Goal: Transaction & Acquisition: Book appointment/travel/reservation

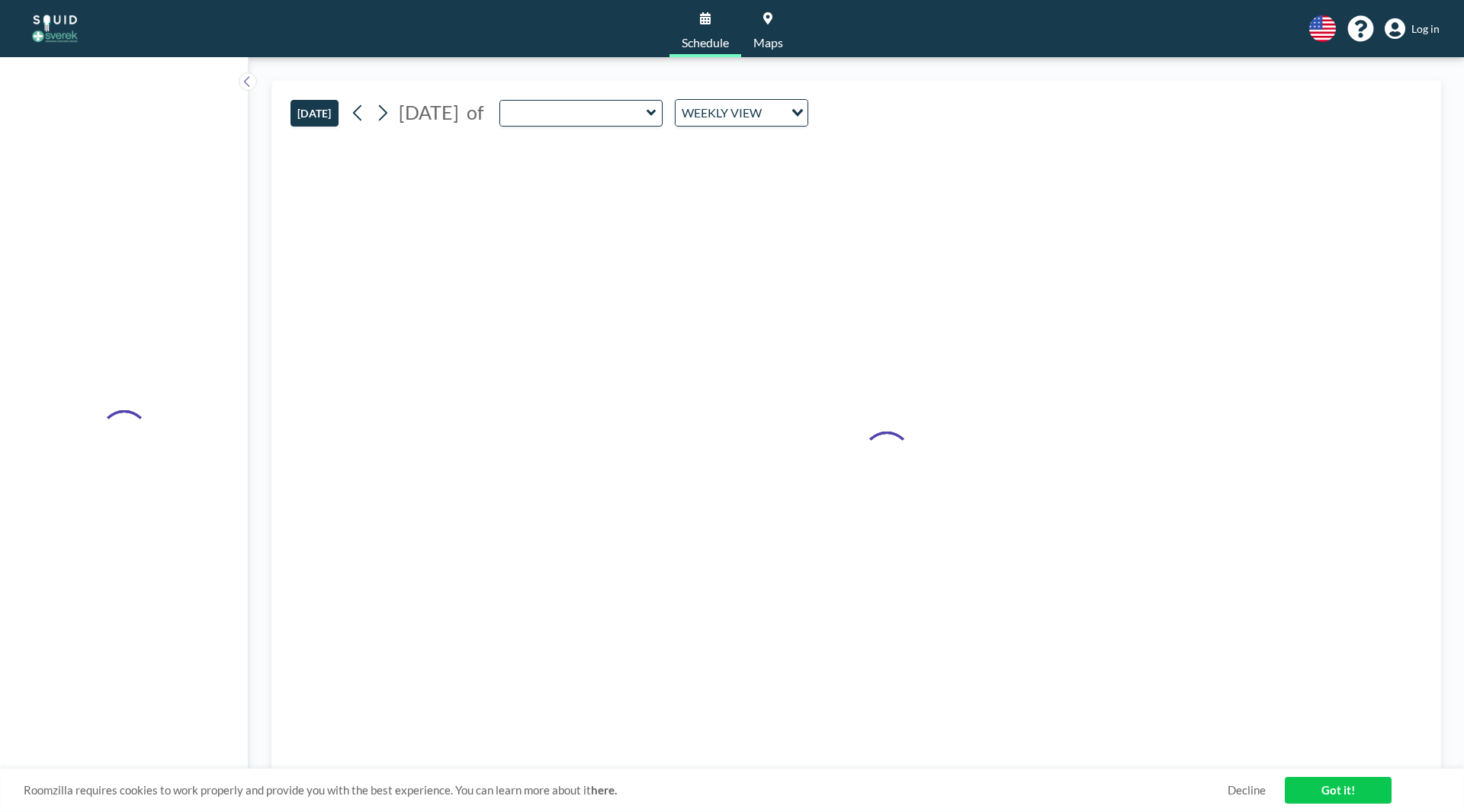
type input "Conference Room"
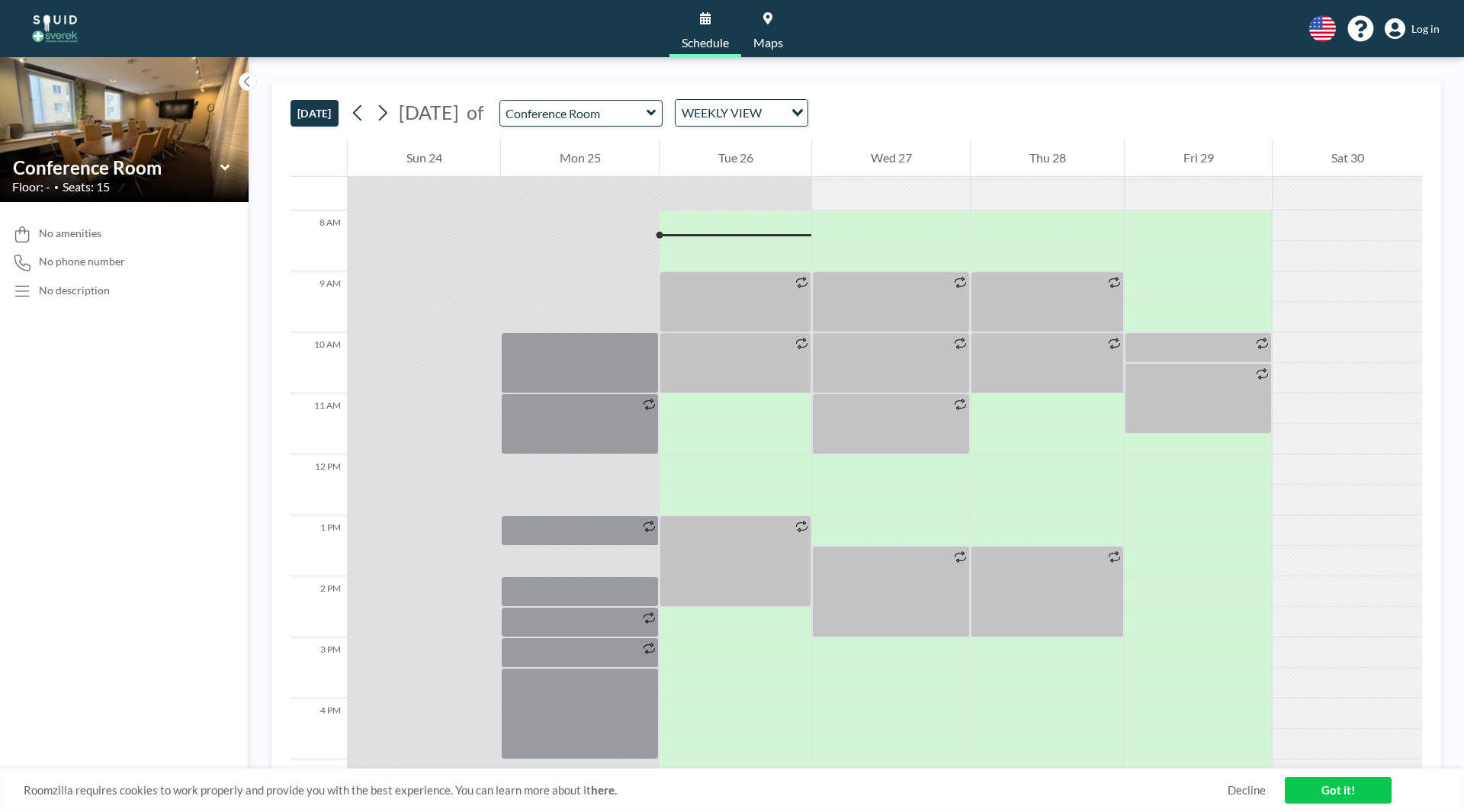
scroll to position [457, 0]
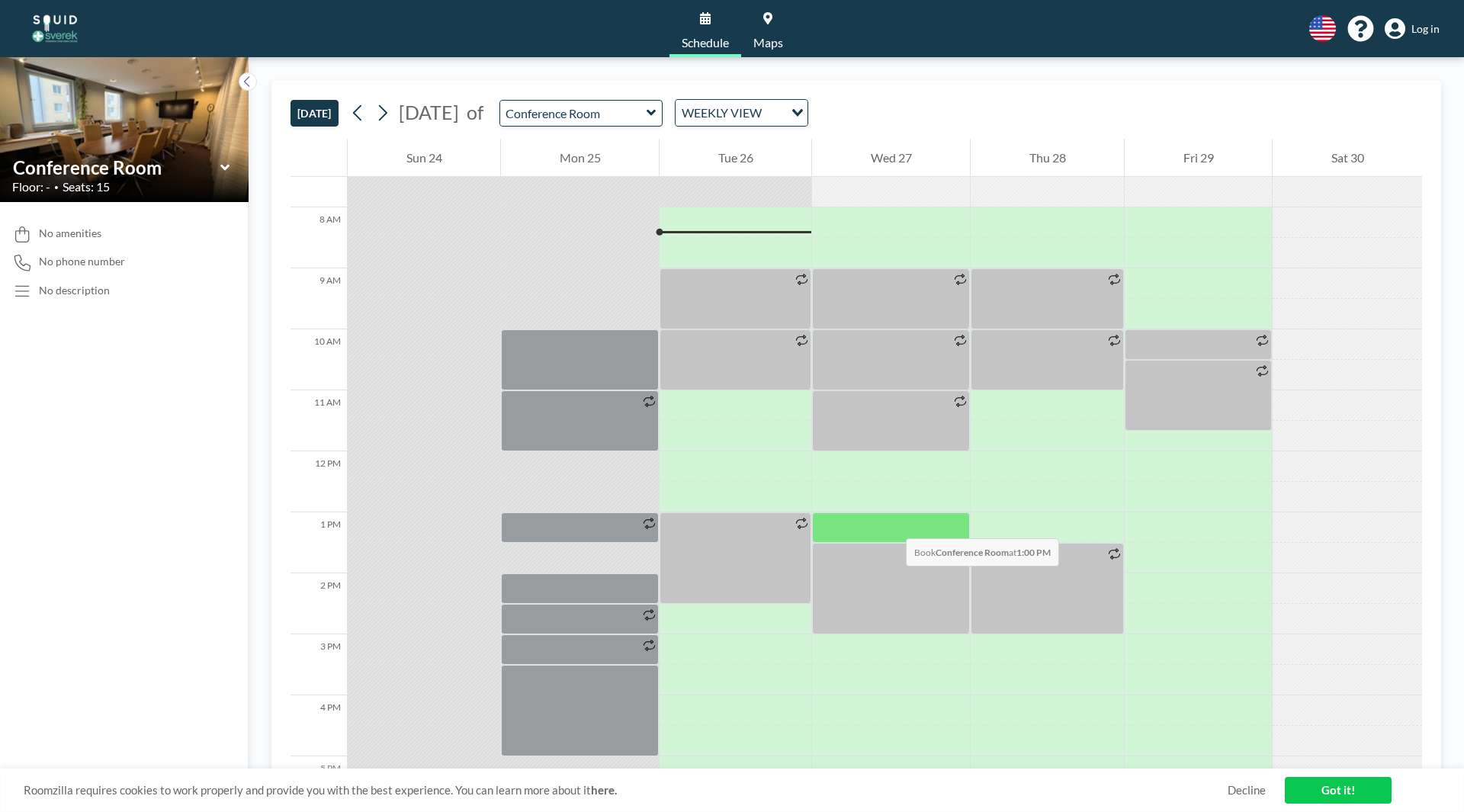
click at [890, 523] on div at bounding box center [891, 528] width 158 height 31
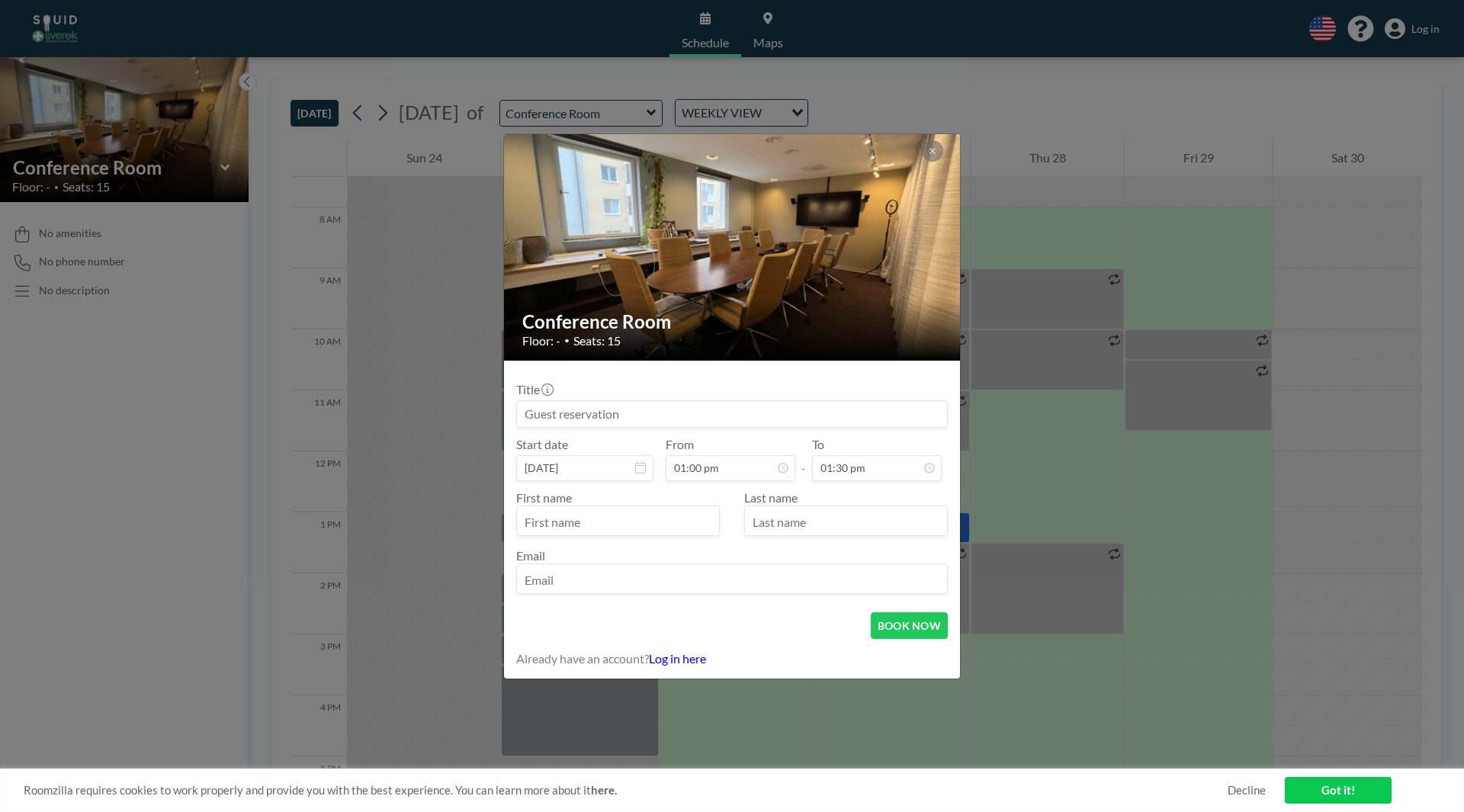
click at [600, 412] on input at bounding box center [732, 414] width 430 height 26
type input "[PERSON_NAME] med Evidensia"
click at [696, 387] on div "Title [PERSON_NAME] med Evidensia" at bounding box center [732, 405] width 431 height 46
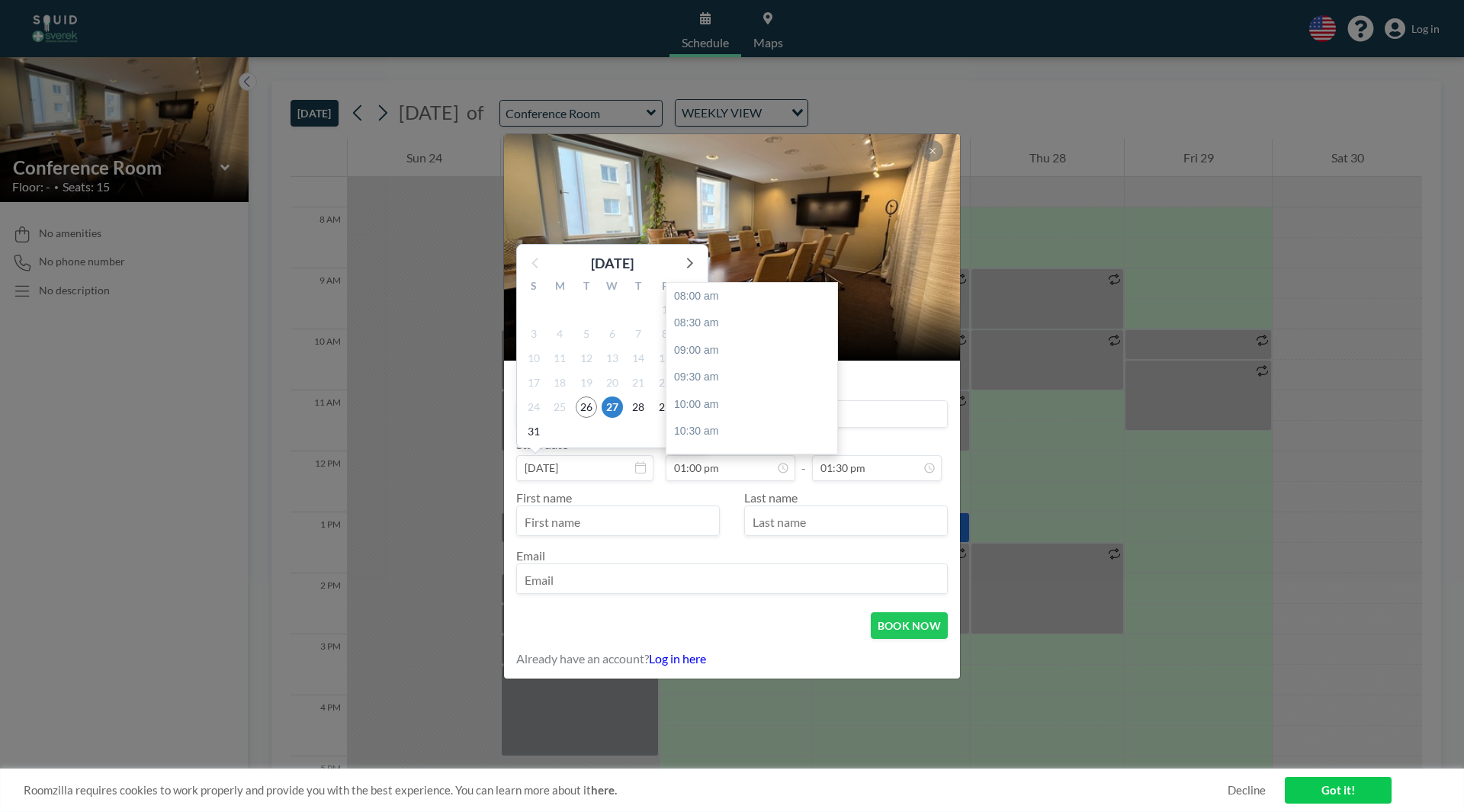
scroll to position [271, 0]
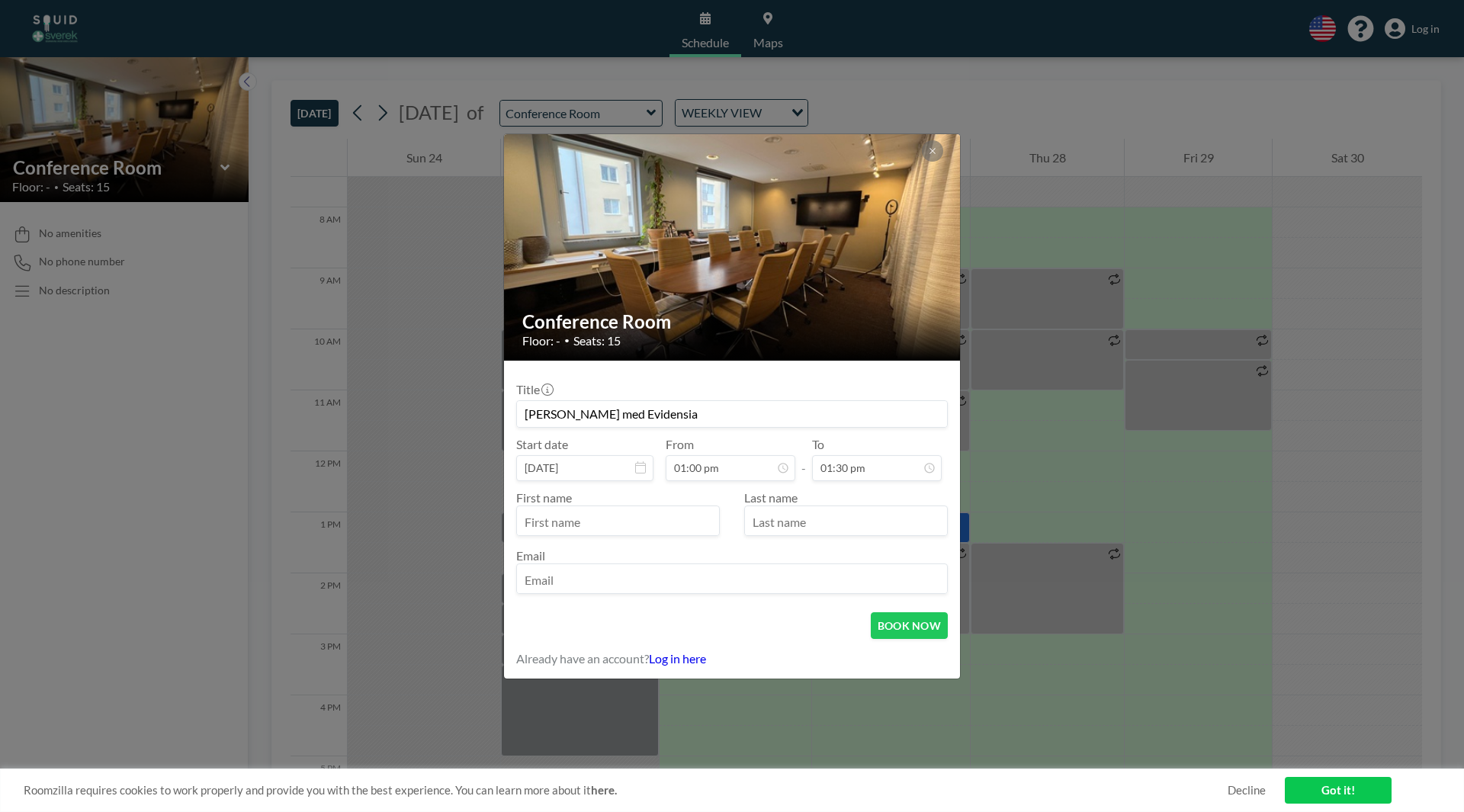
click at [769, 439] on div "From 01:00 pm" at bounding box center [730, 459] width 130 height 44
click at [651, 524] on input "text" at bounding box center [617, 522] width 202 height 26
type input "[PERSON_NAME]"
click at [647, 574] on input "email" at bounding box center [732, 580] width 430 height 26
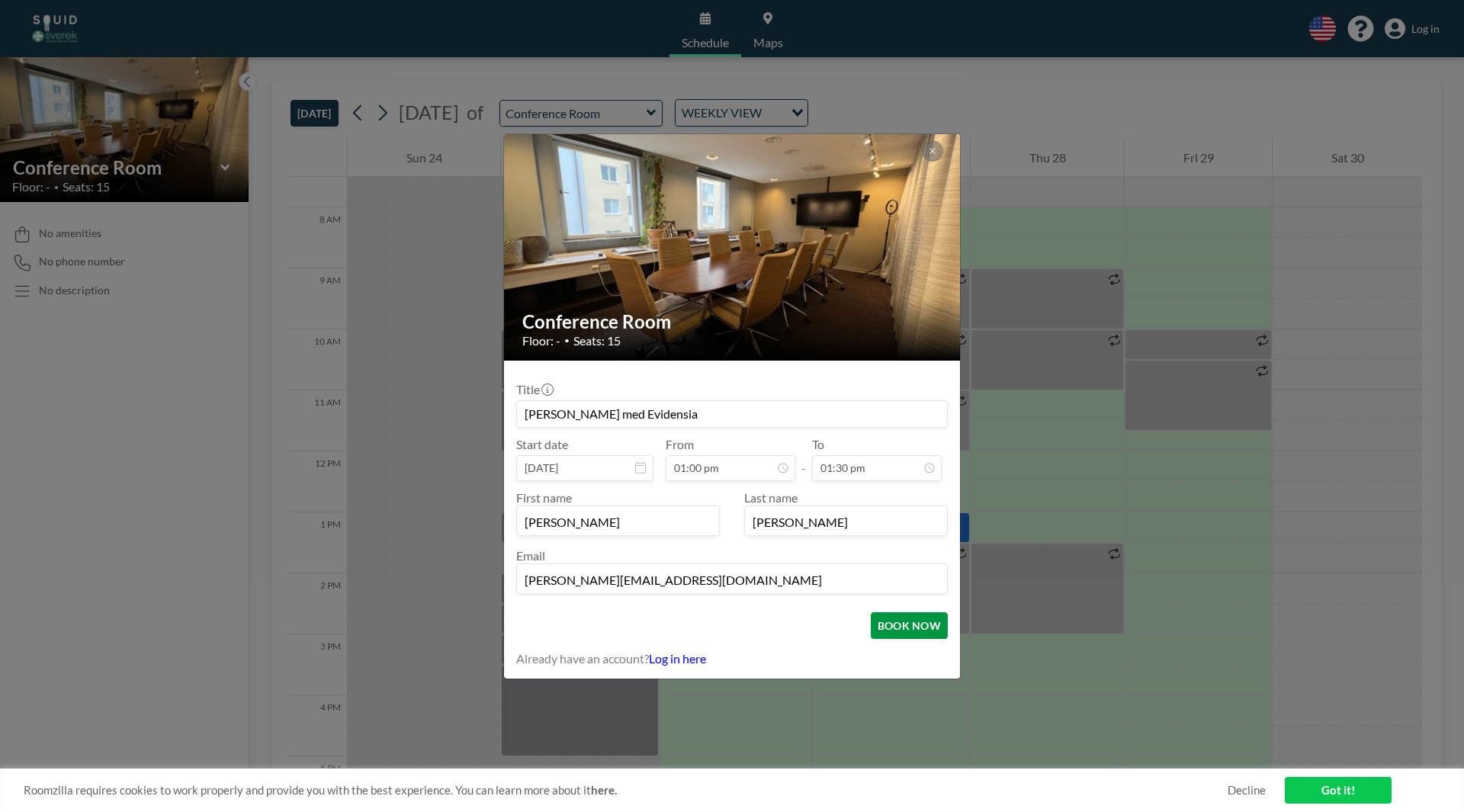
type input "[PERSON_NAME][EMAIL_ADDRESS][DOMAIN_NAME]"
click at [910, 625] on button "BOOK NOW" at bounding box center [909, 625] width 77 height 27
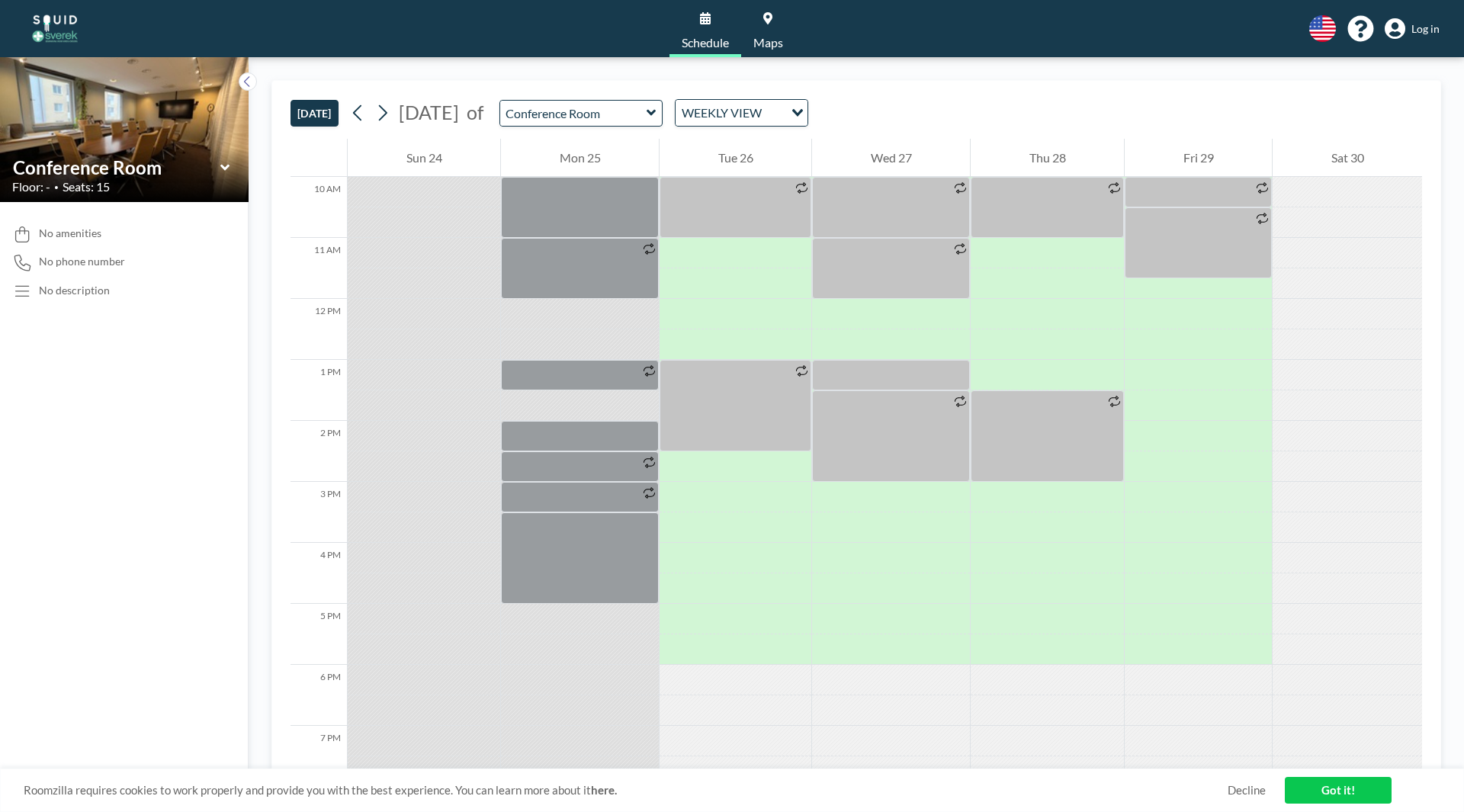
scroll to position [457, 0]
